Goal: Task Accomplishment & Management: Use online tool/utility

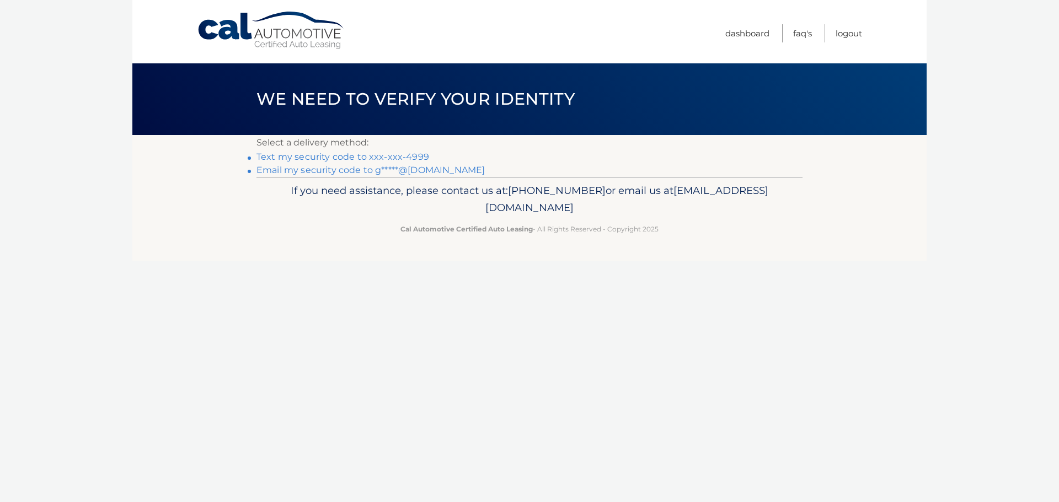
click at [409, 159] on link "Text my security code to xxx-xxx-4999" at bounding box center [342, 157] width 173 height 10
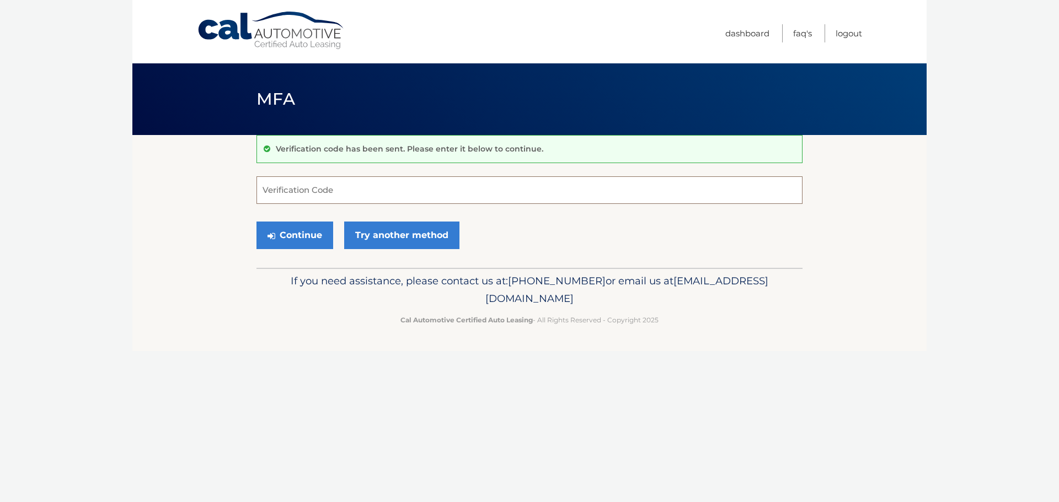
drag, startPoint x: 306, startPoint y: 184, endPoint x: 312, endPoint y: 180, distance: 7.2
click at [308, 182] on input "Verification Code" at bounding box center [529, 190] width 546 height 28
type input "129782"
click at [312, 242] on button "Continue" at bounding box center [294, 236] width 77 height 28
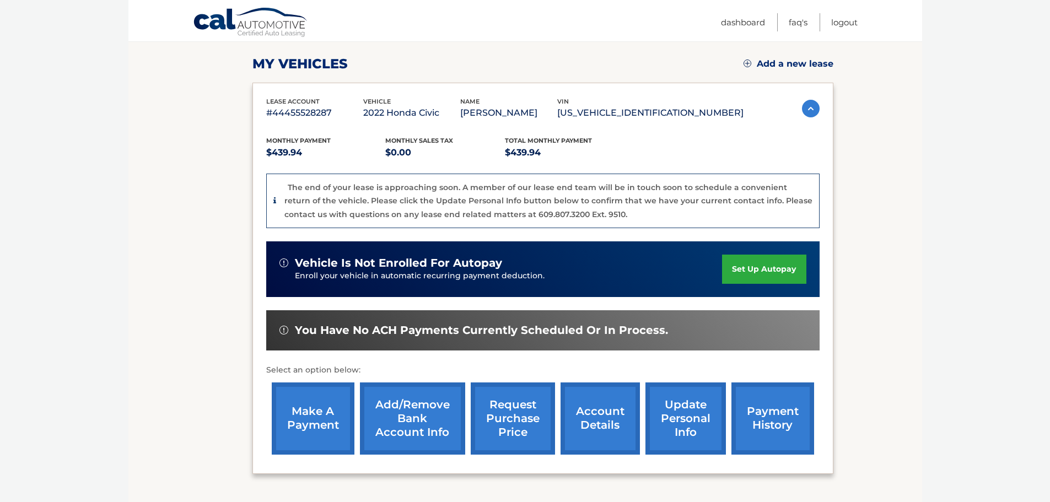
scroll to position [165, 0]
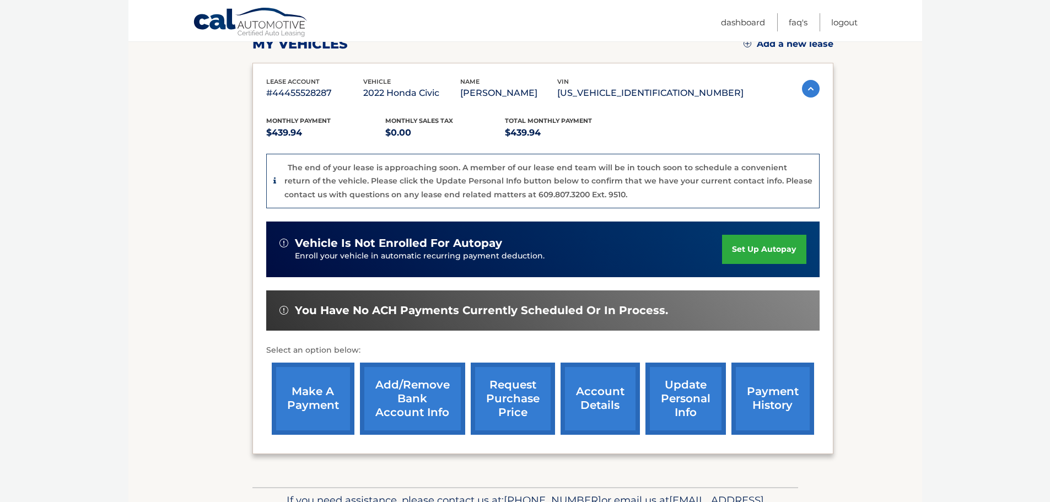
click at [518, 409] on link "request purchase price" at bounding box center [513, 399] width 84 height 72
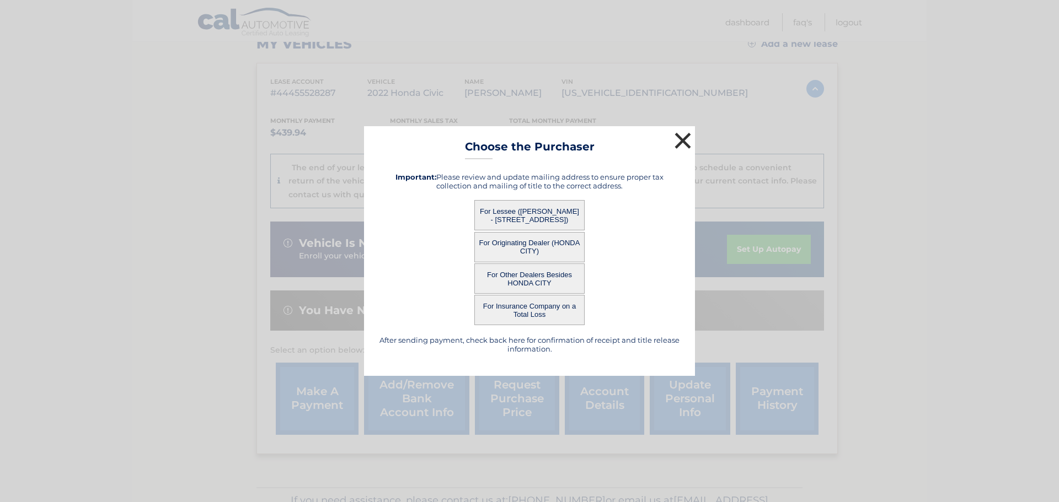
drag, startPoint x: 687, startPoint y: 147, endPoint x: 678, endPoint y: 173, distance: 27.9
click at [687, 148] on button "×" at bounding box center [683, 141] width 22 height 22
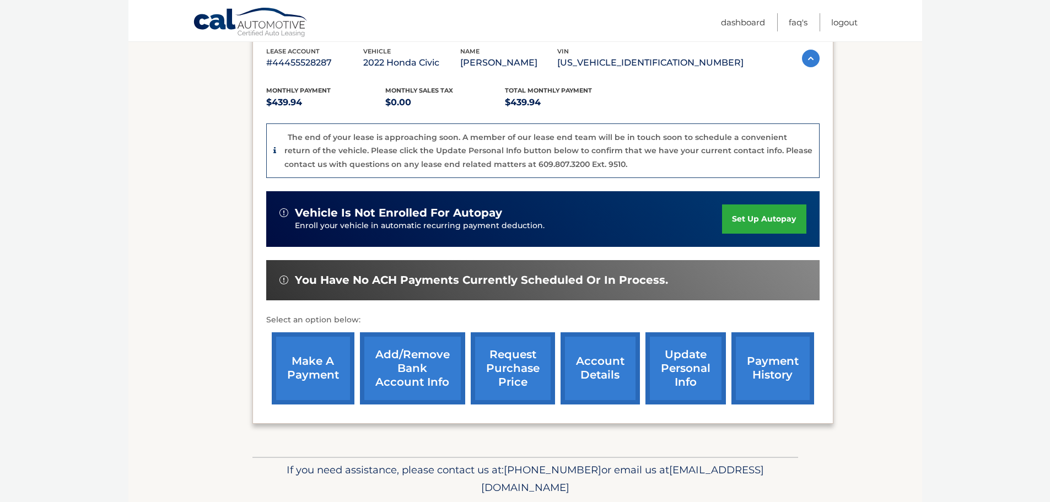
scroll to position [221, 0]
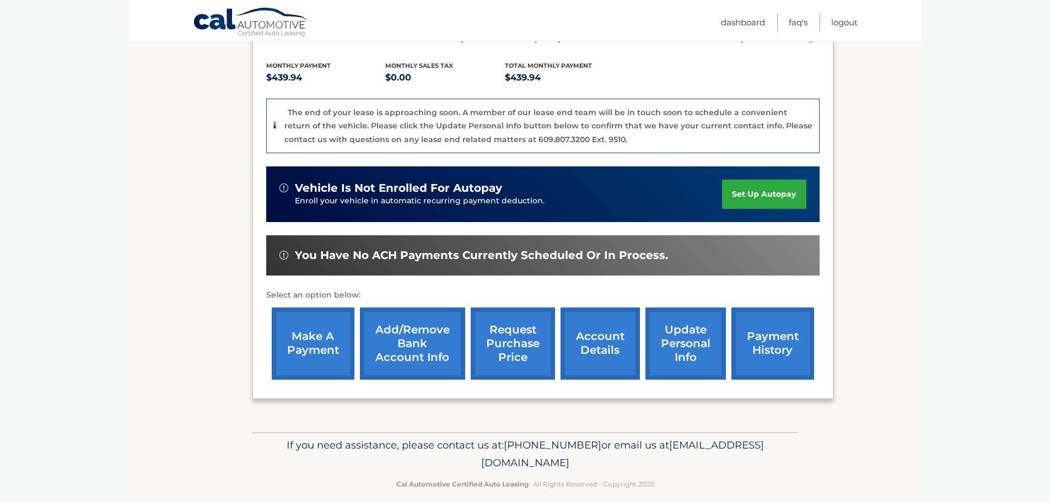
click at [332, 348] on link "make a payment" at bounding box center [313, 344] width 83 height 72
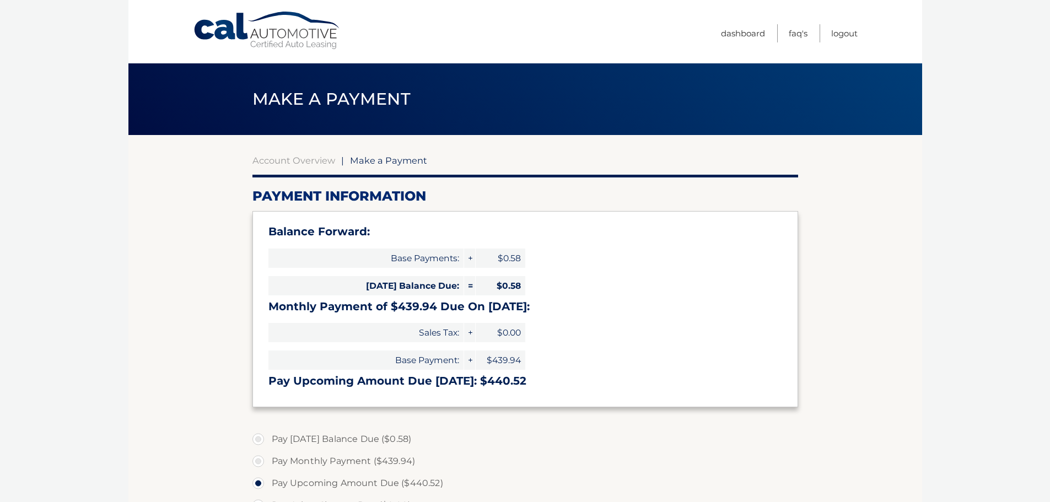
select select "MmY2MmI2OGMtNTU0OC00YWE5LTkzNTQtOTM1NGZlNGU4ZWUx"
